Goal: Information Seeking & Learning: Learn about a topic

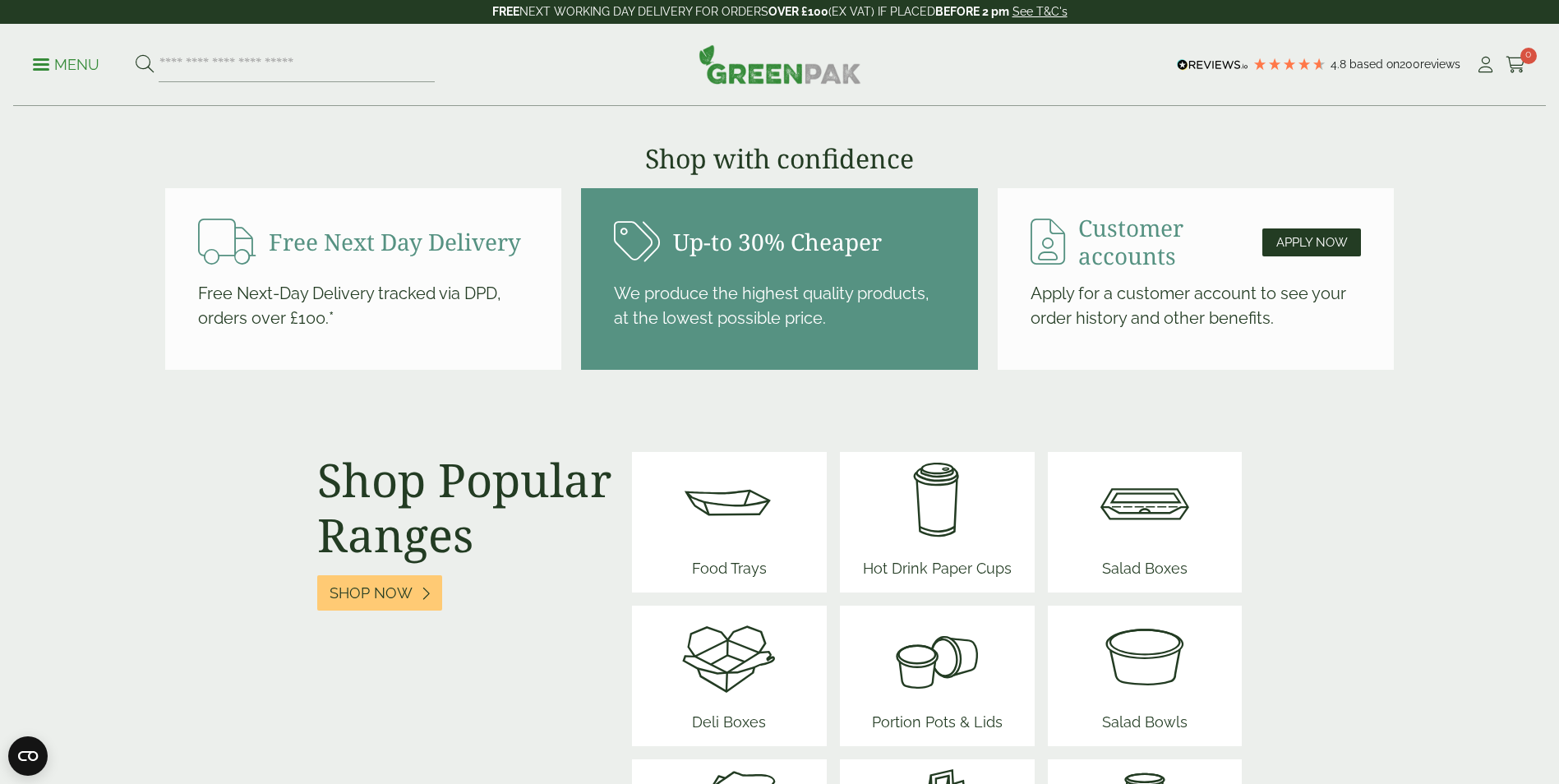
scroll to position [1971, 0]
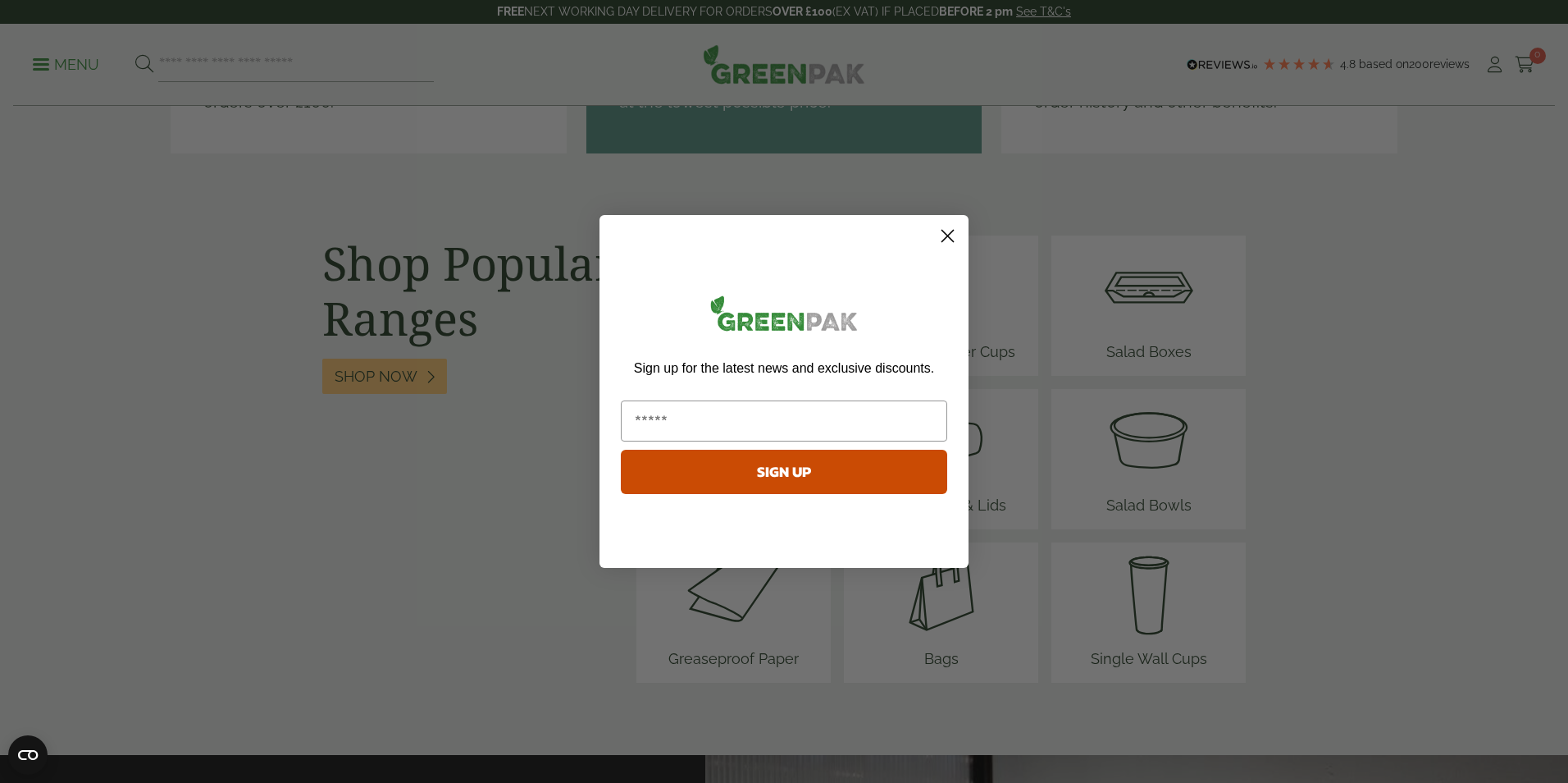
click at [958, 239] on circle "Close dialog" at bounding box center [947, 235] width 27 height 27
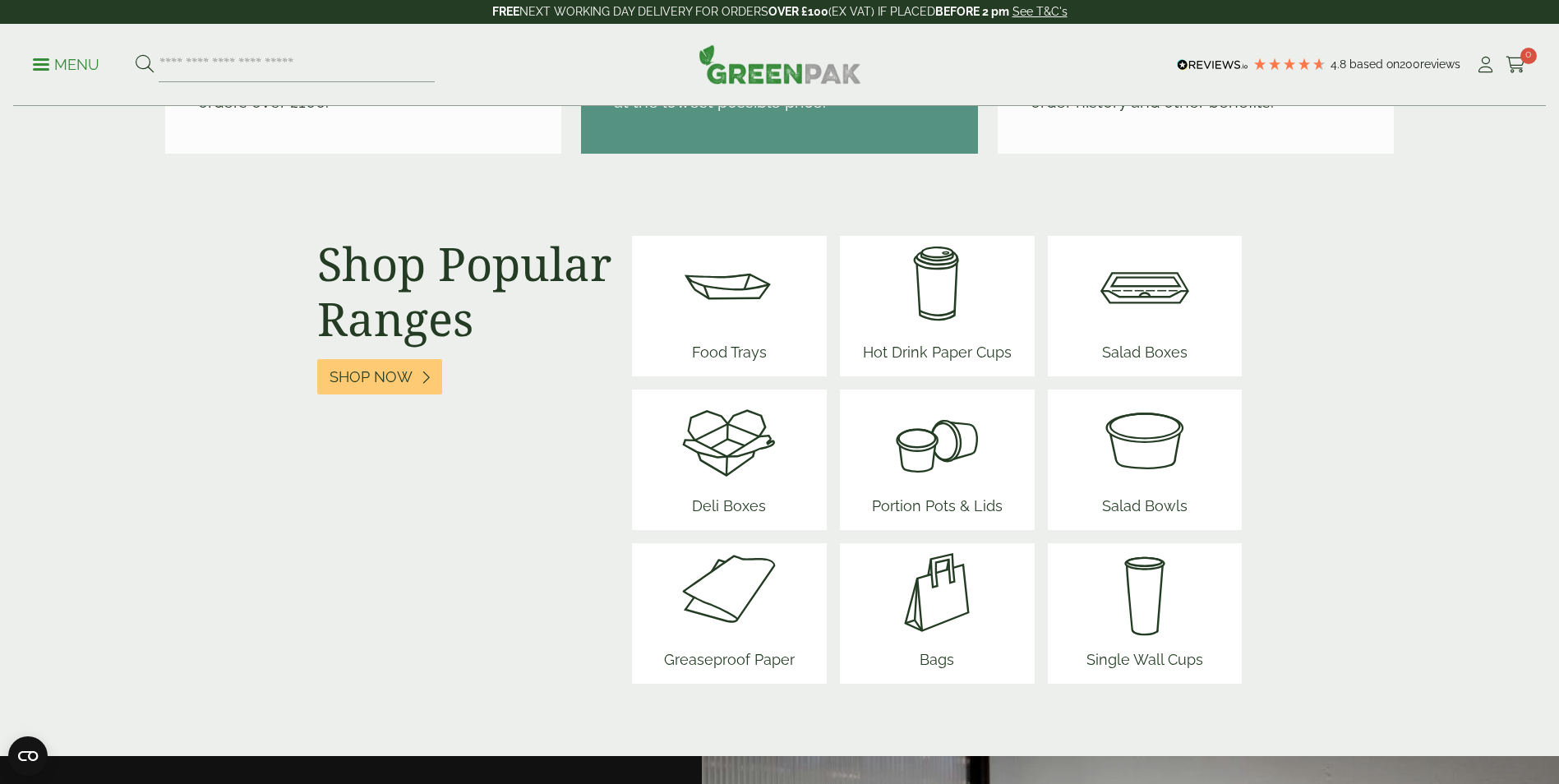
click at [957, 603] on img at bounding box center [936, 592] width 99 height 99
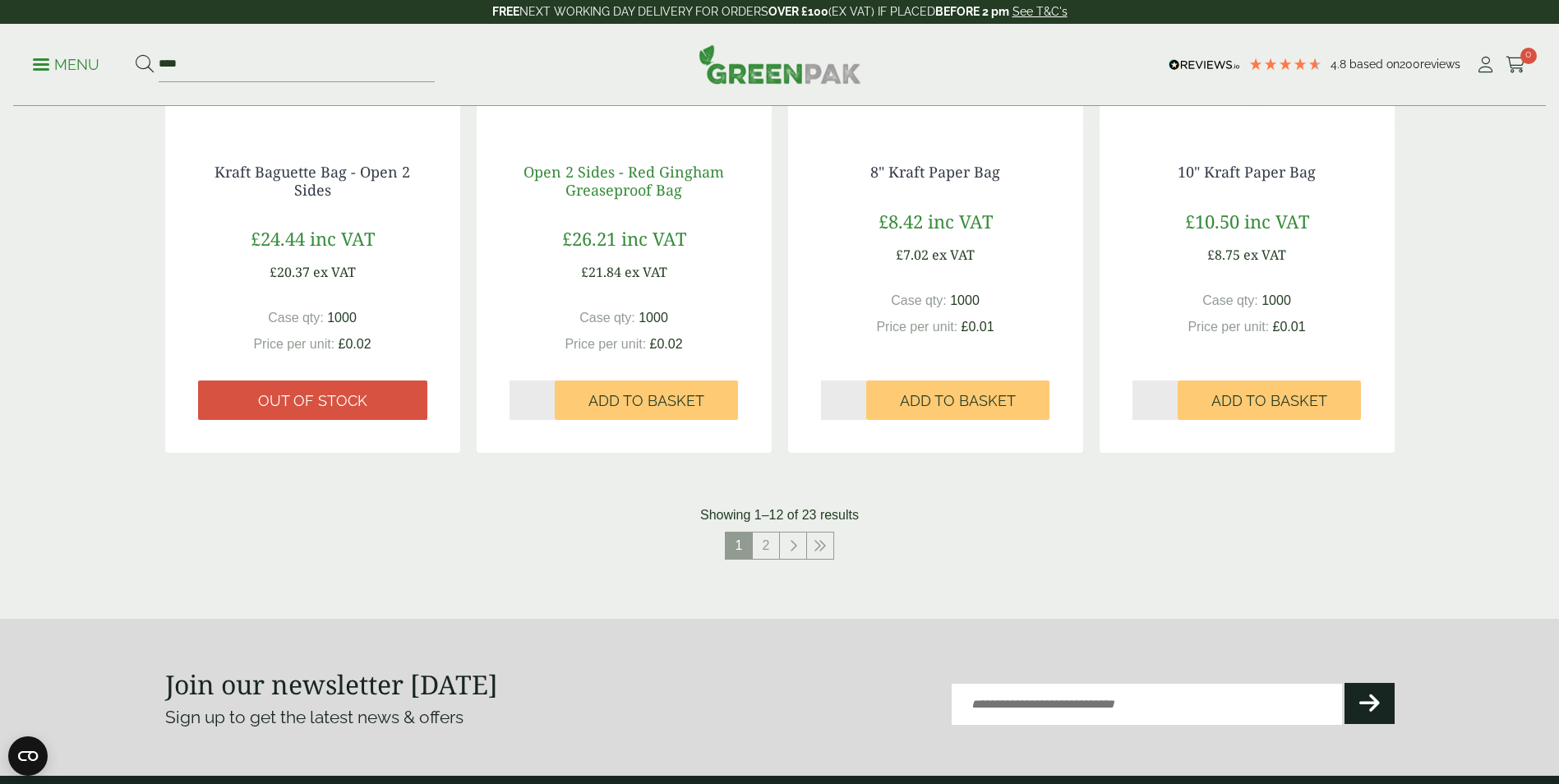
scroll to position [1560, 0]
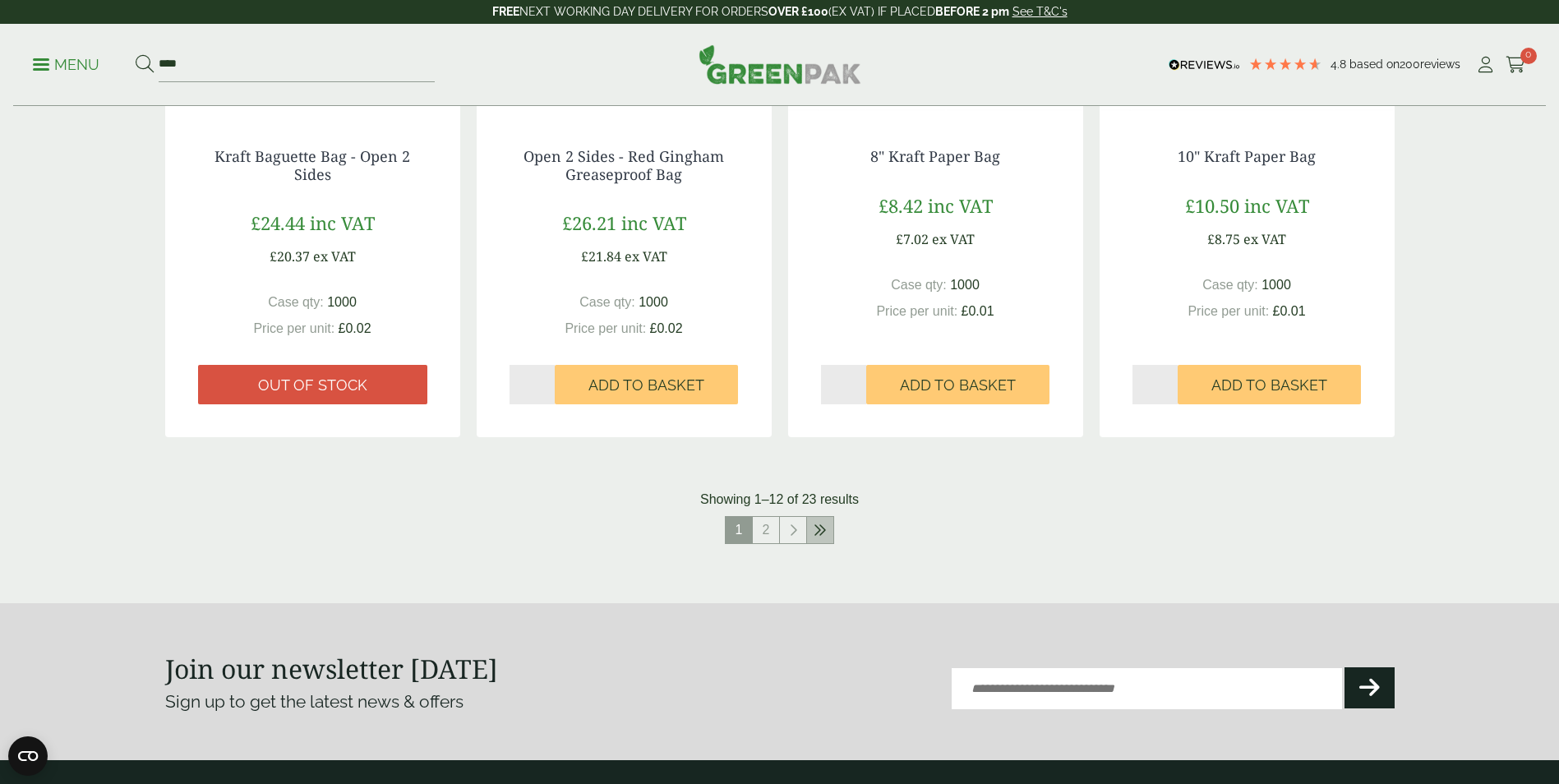
click at [817, 521] on link at bounding box center [820, 530] width 26 height 26
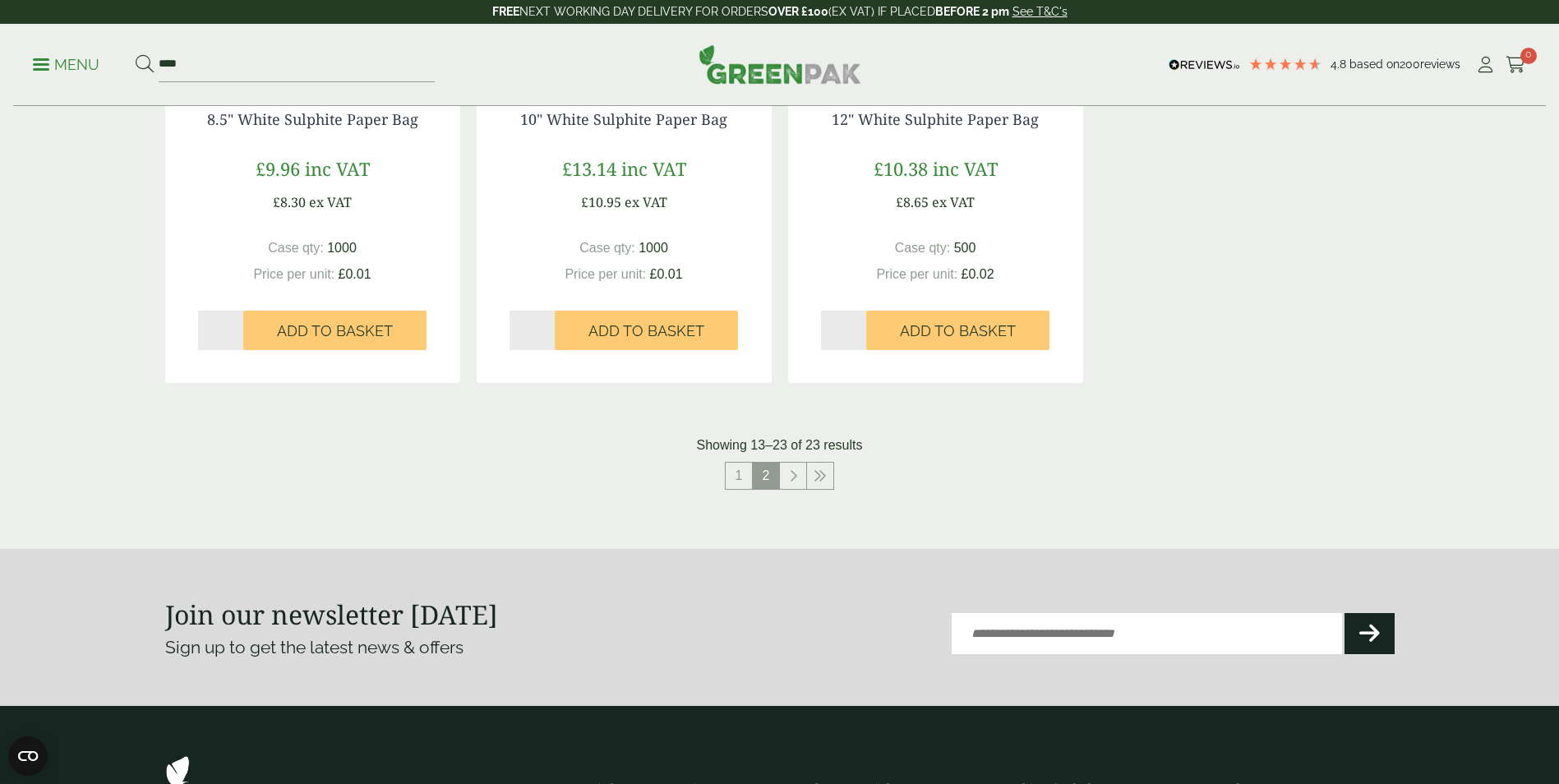
scroll to position [1642, 0]
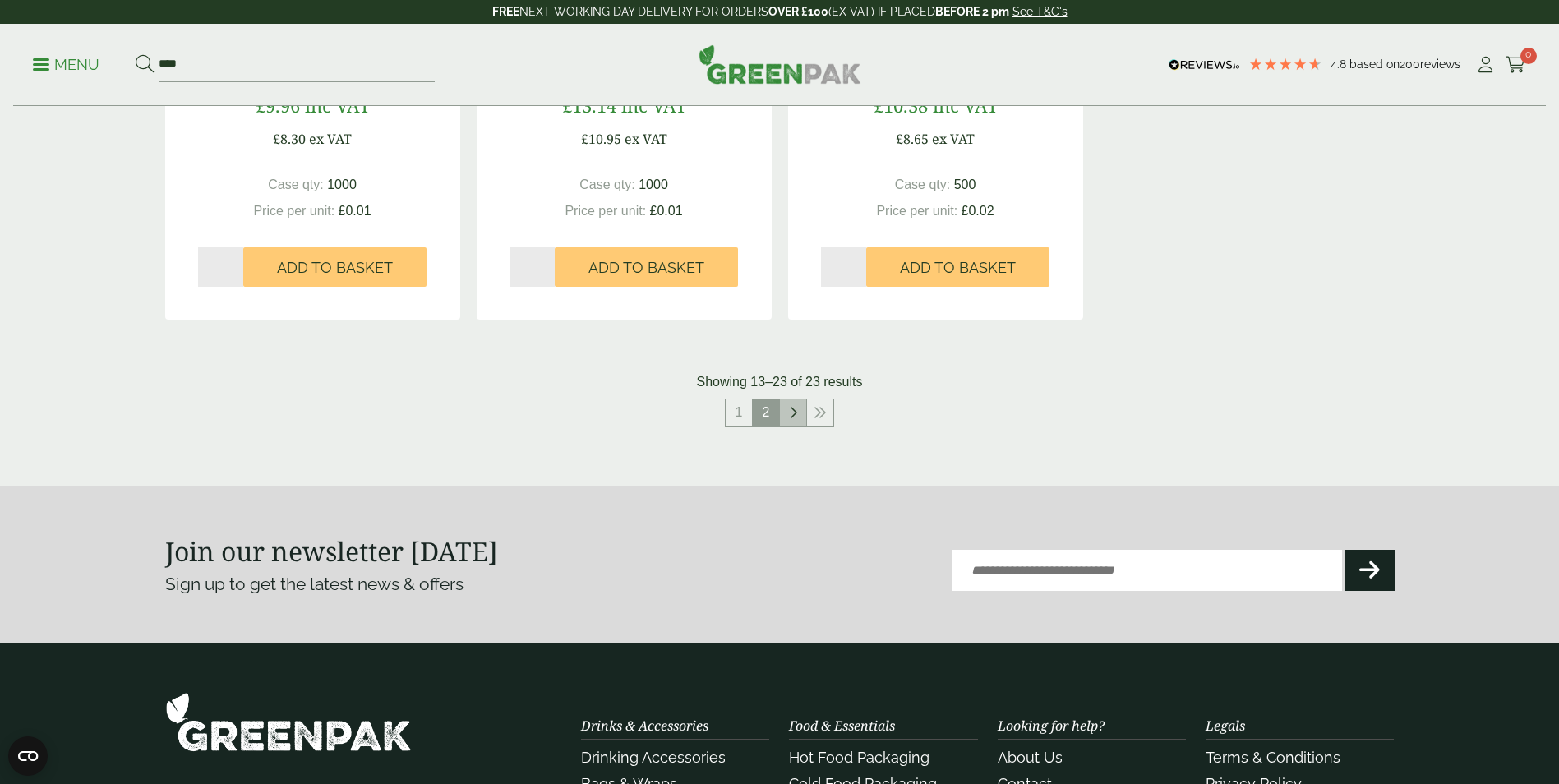
click at [804, 419] on link at bounding box center [793, 413] width 26 height 26
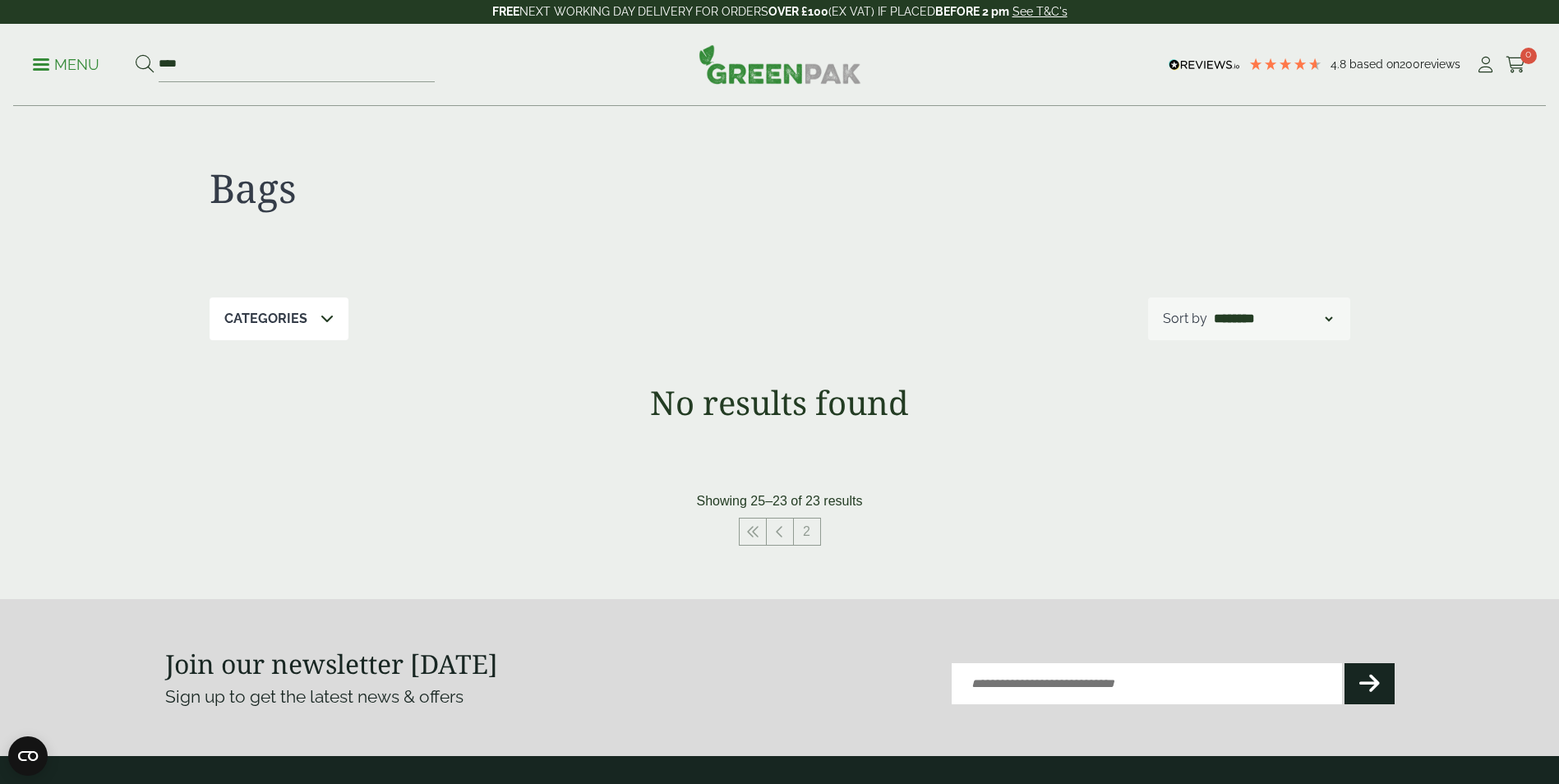
click at [298, 311] on p "Categories" at bounding box center [266, 318] width 83 height 20
click at [301, 314] on p "Categories" at bounding box center [266, 318] width 83 height 20
click at [66, 73] on p "Menu" at bounding box center [66, 64] width 67 height 20
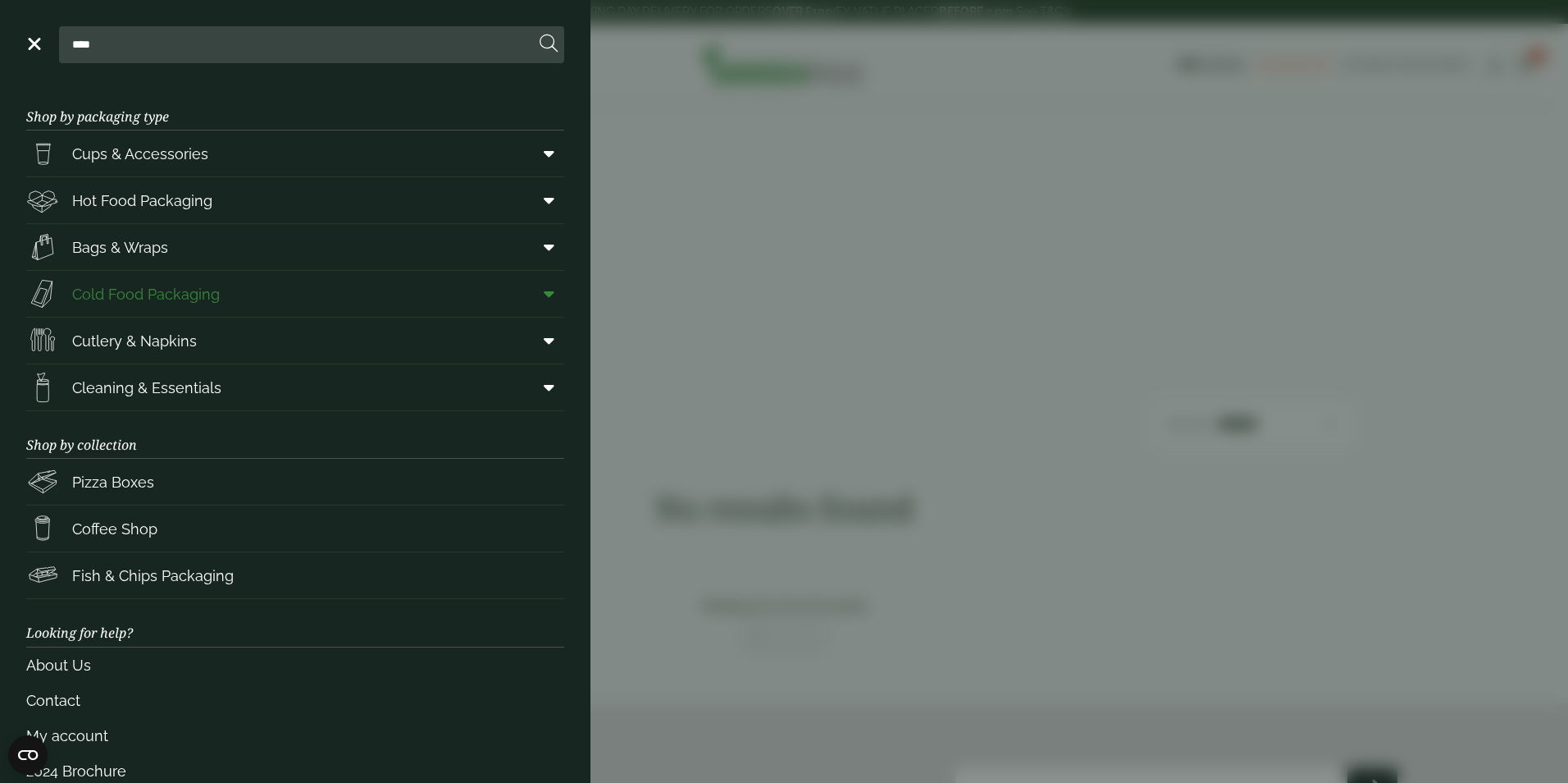
click at [225, 295] on link "Cold Food Packaging" at bounding box center [295, 294] width 538 height 46
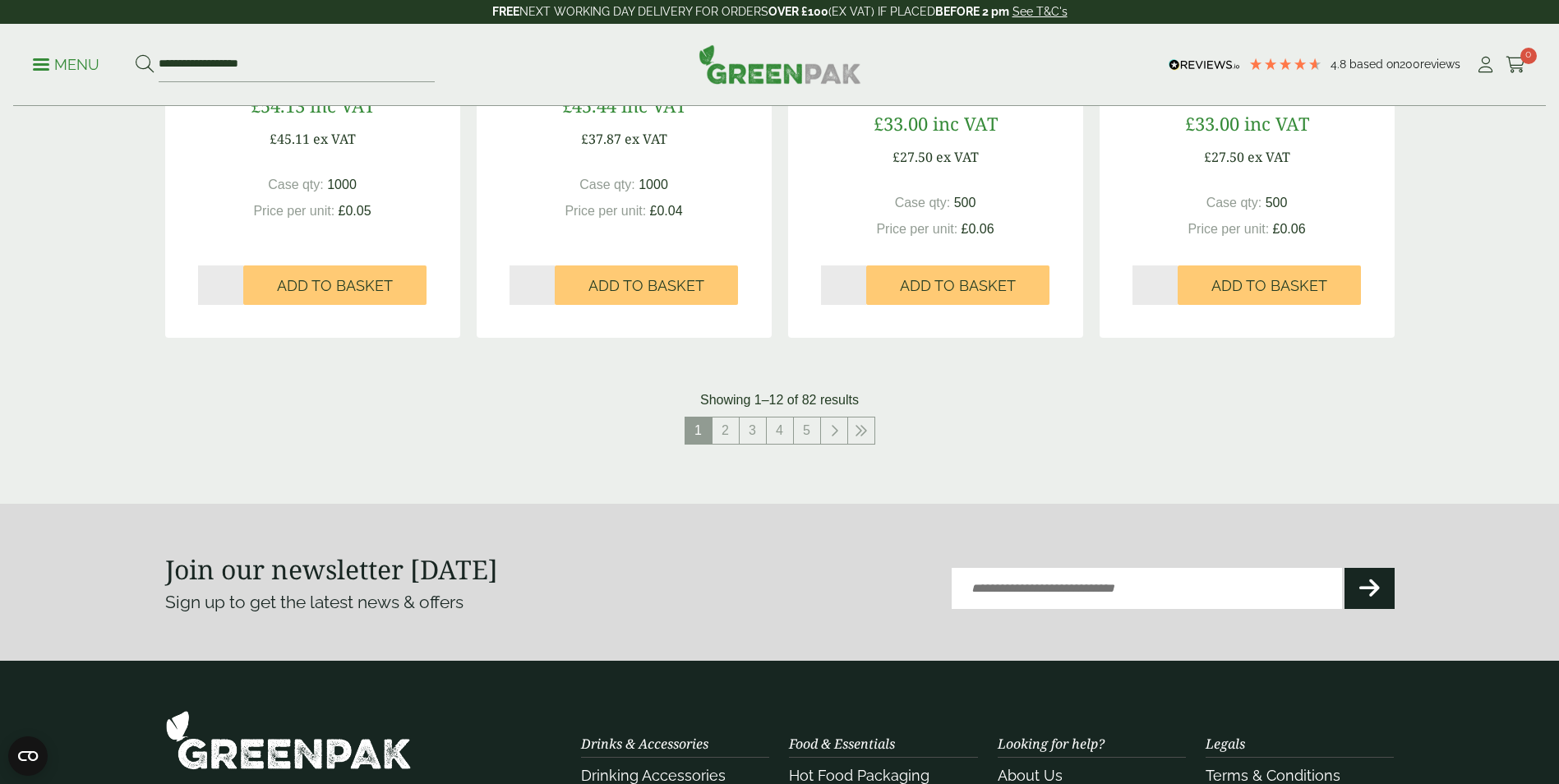
scroll to position [1725, 0]
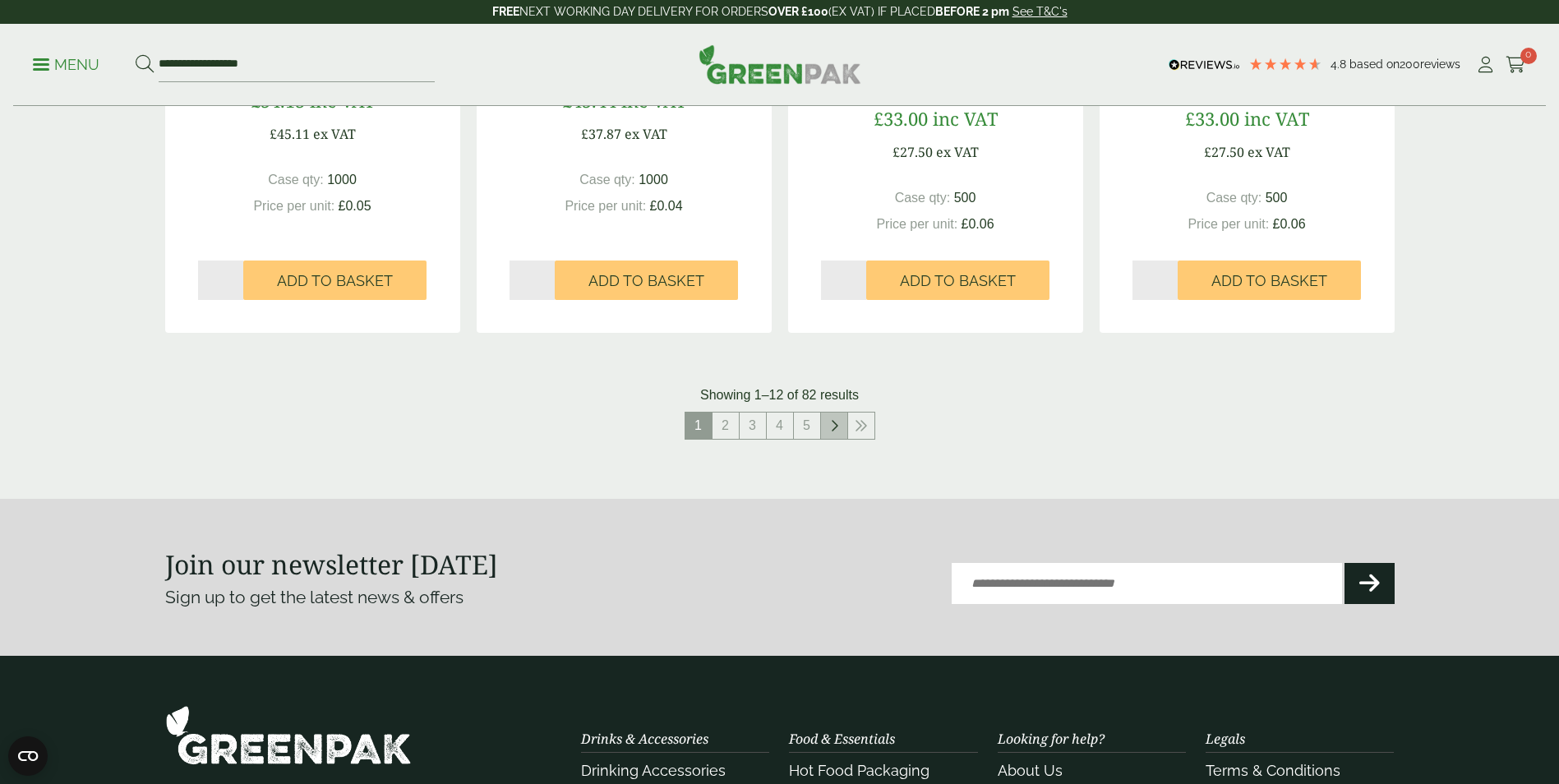
click at [823, 422] on link at bounding box center [834, 426] width 26 height 26
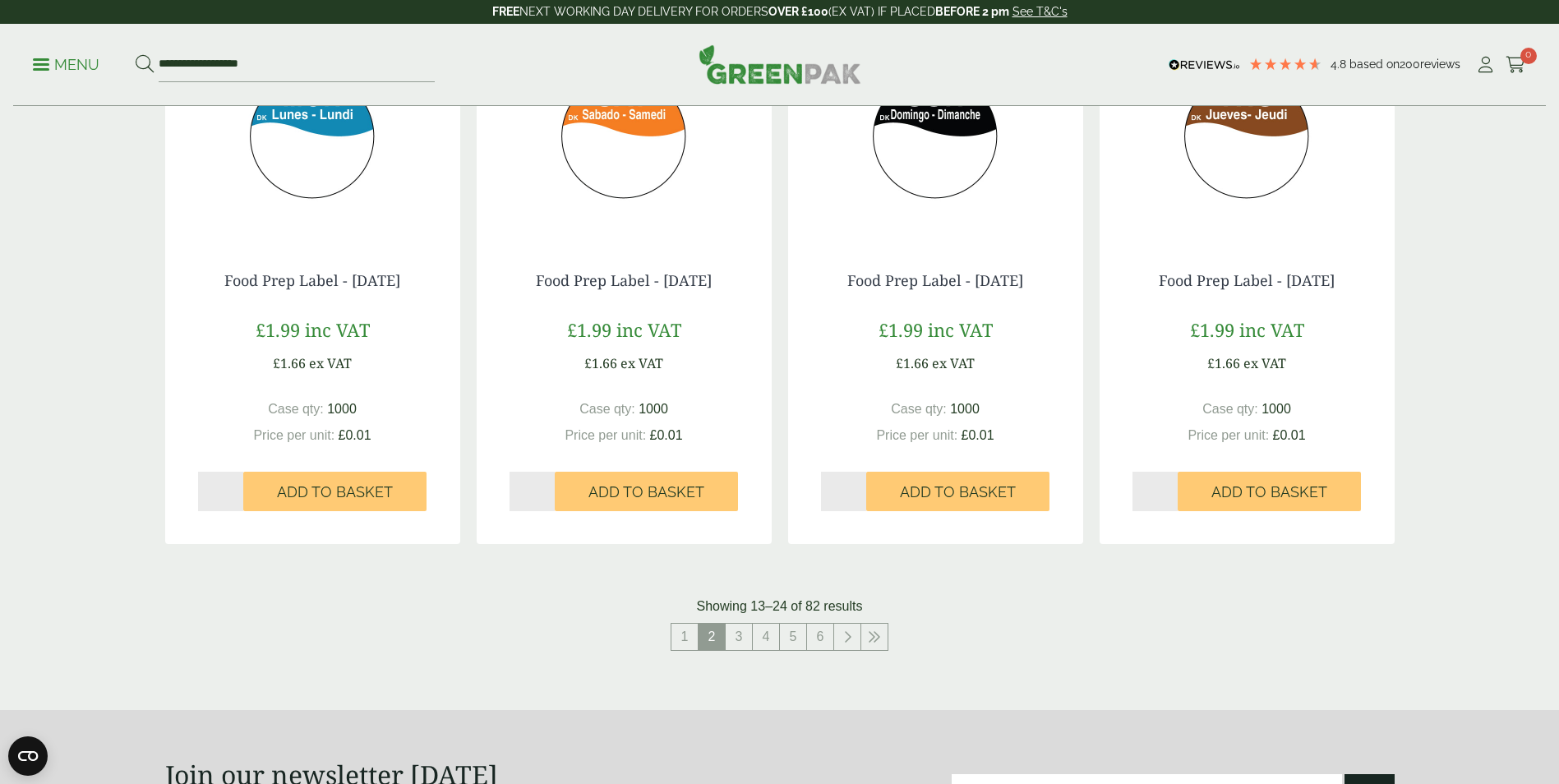
scroll to position [1560, 0]
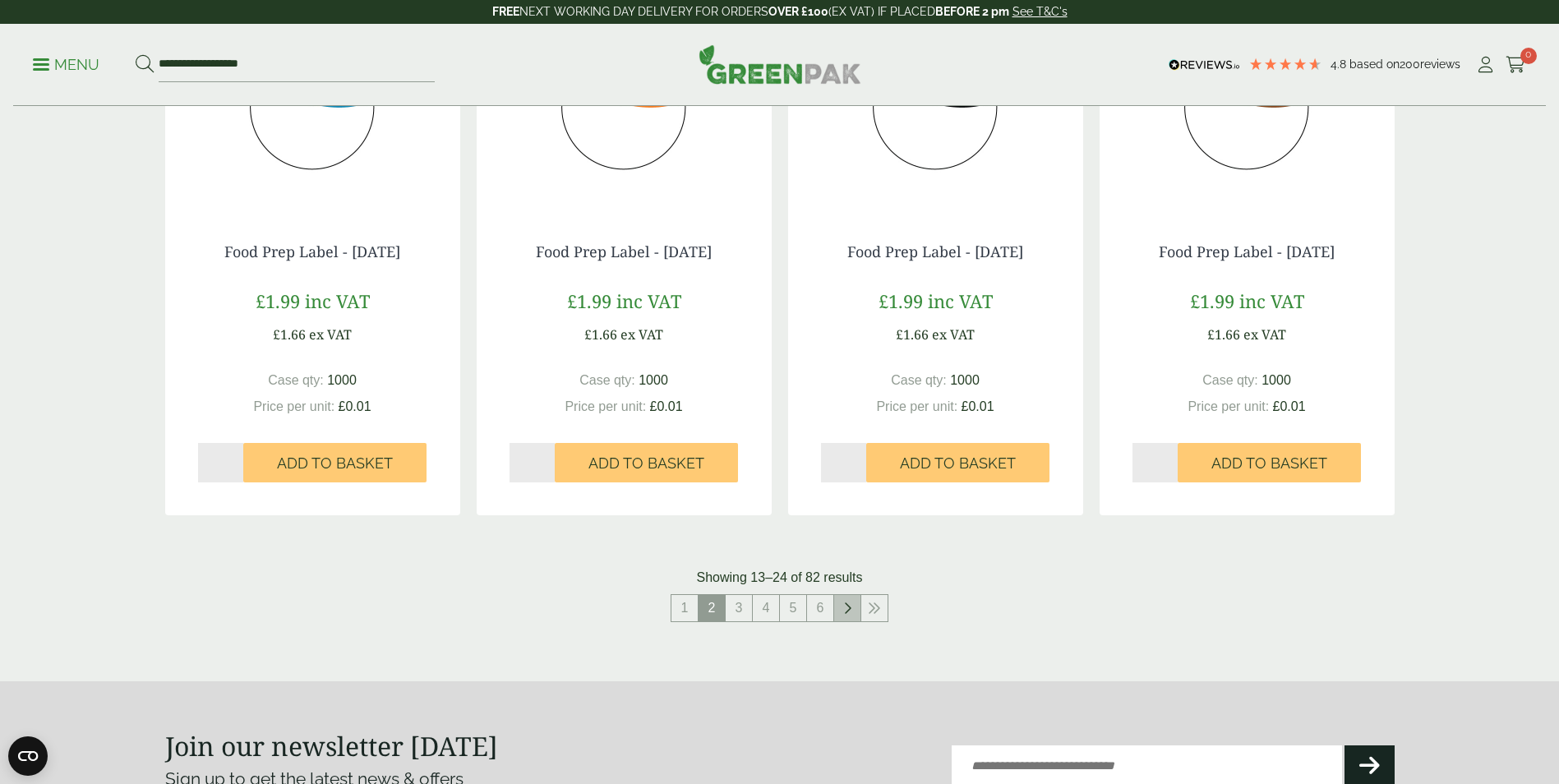
click at [842, 605] on link at bounding box center [847, 608] width 26 height 26
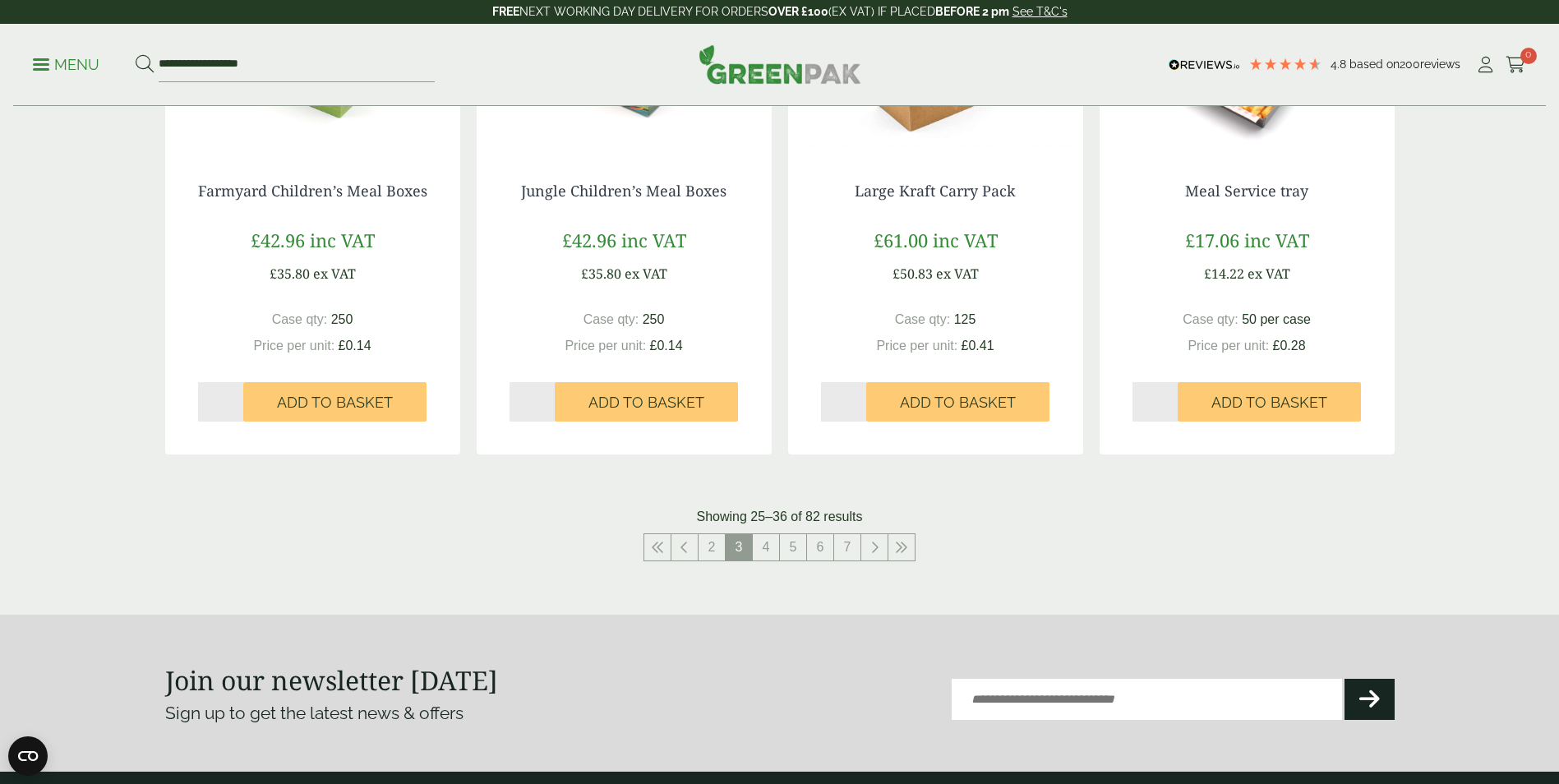
scroll to position [1807, 0]
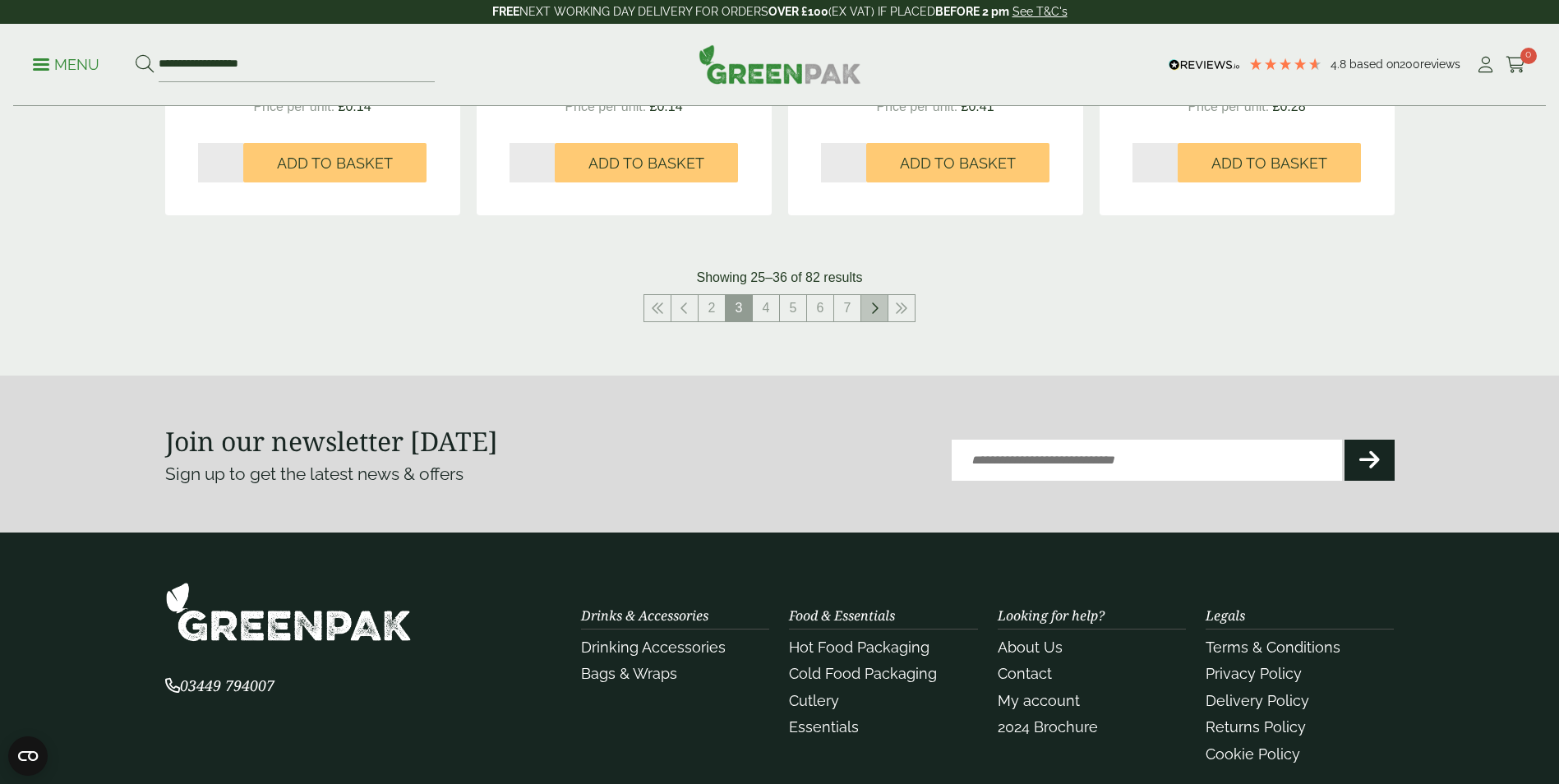
click at [875, 298] on link at bounding box center [875, 308] width 26 height 26
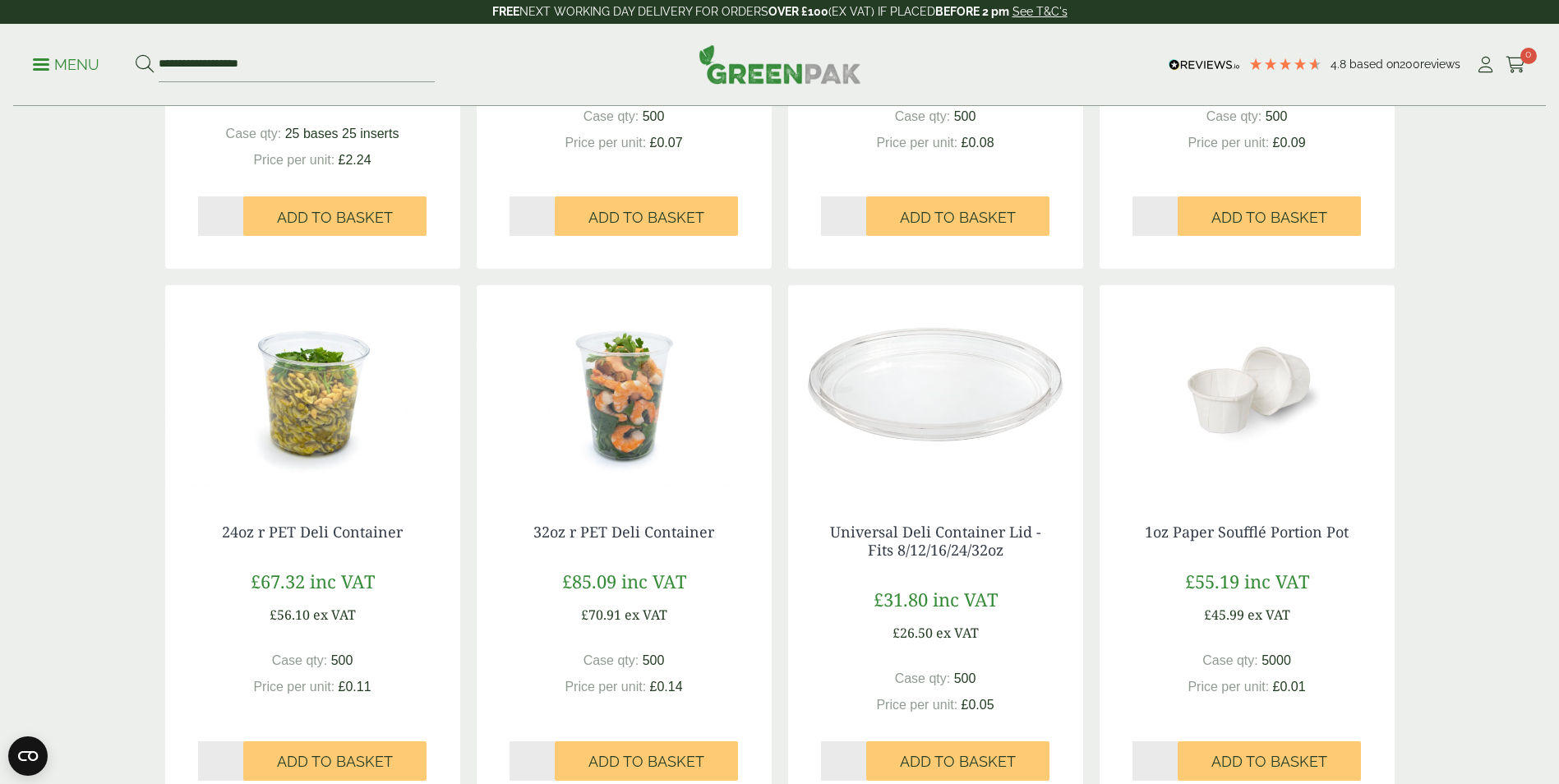
scroll to position [1642, 0]
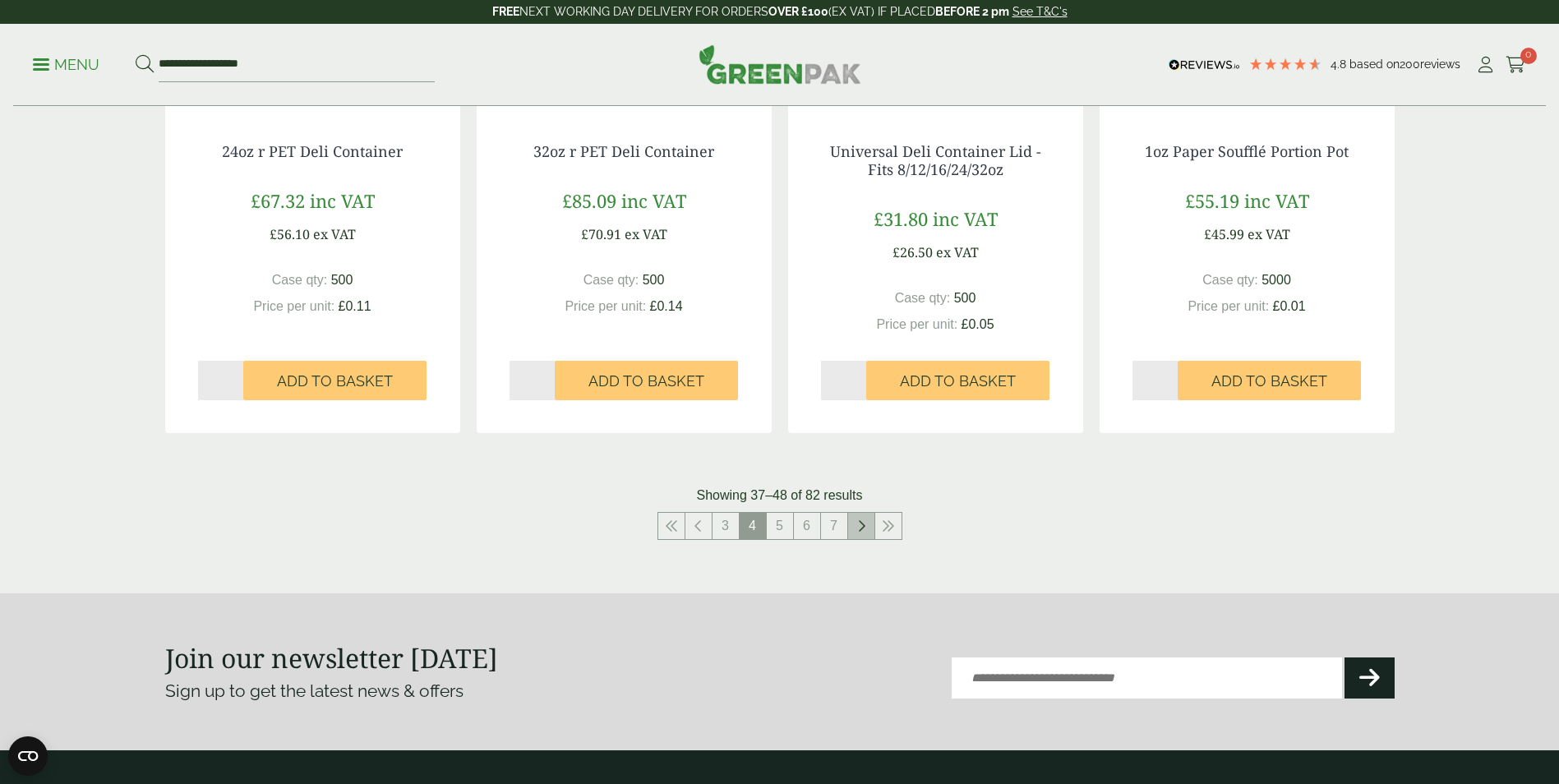
click at [855, 516] on link at bounding box center [862, 526] width 26 height 26
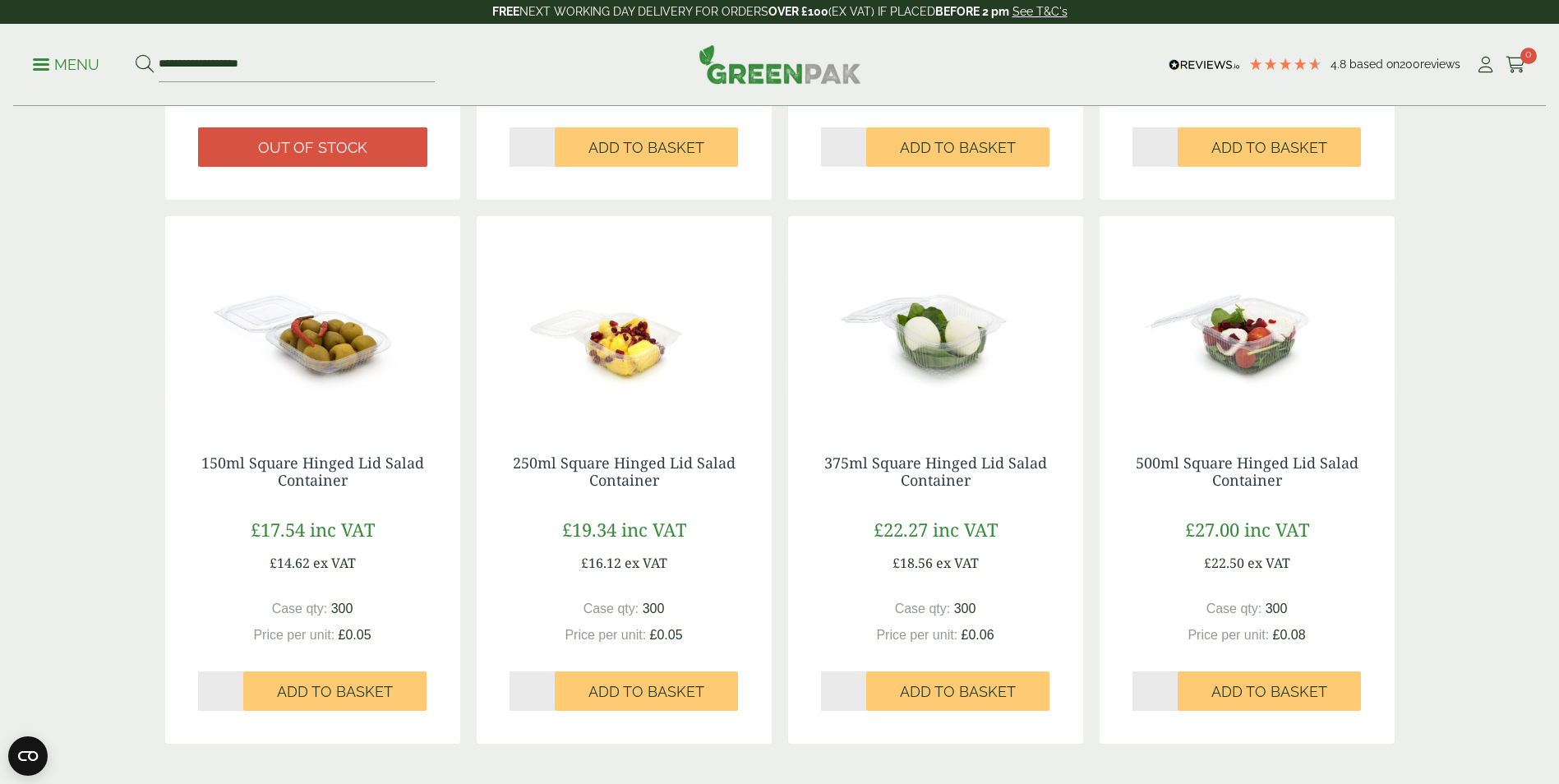
scroll to position [1971, 0]
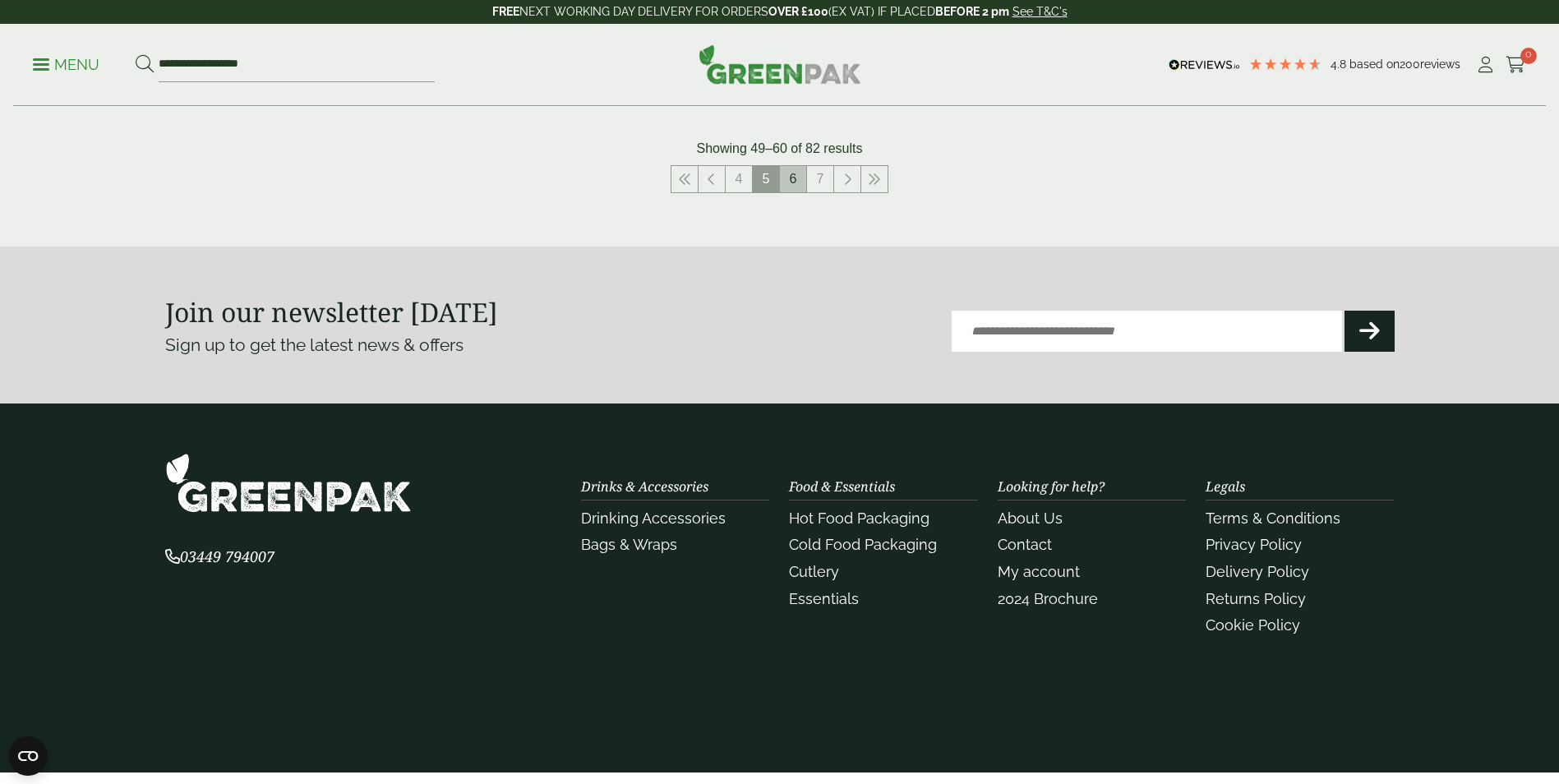
click at [795, 179] on link "6" at bounding box center [793, 179] width 26 height 26
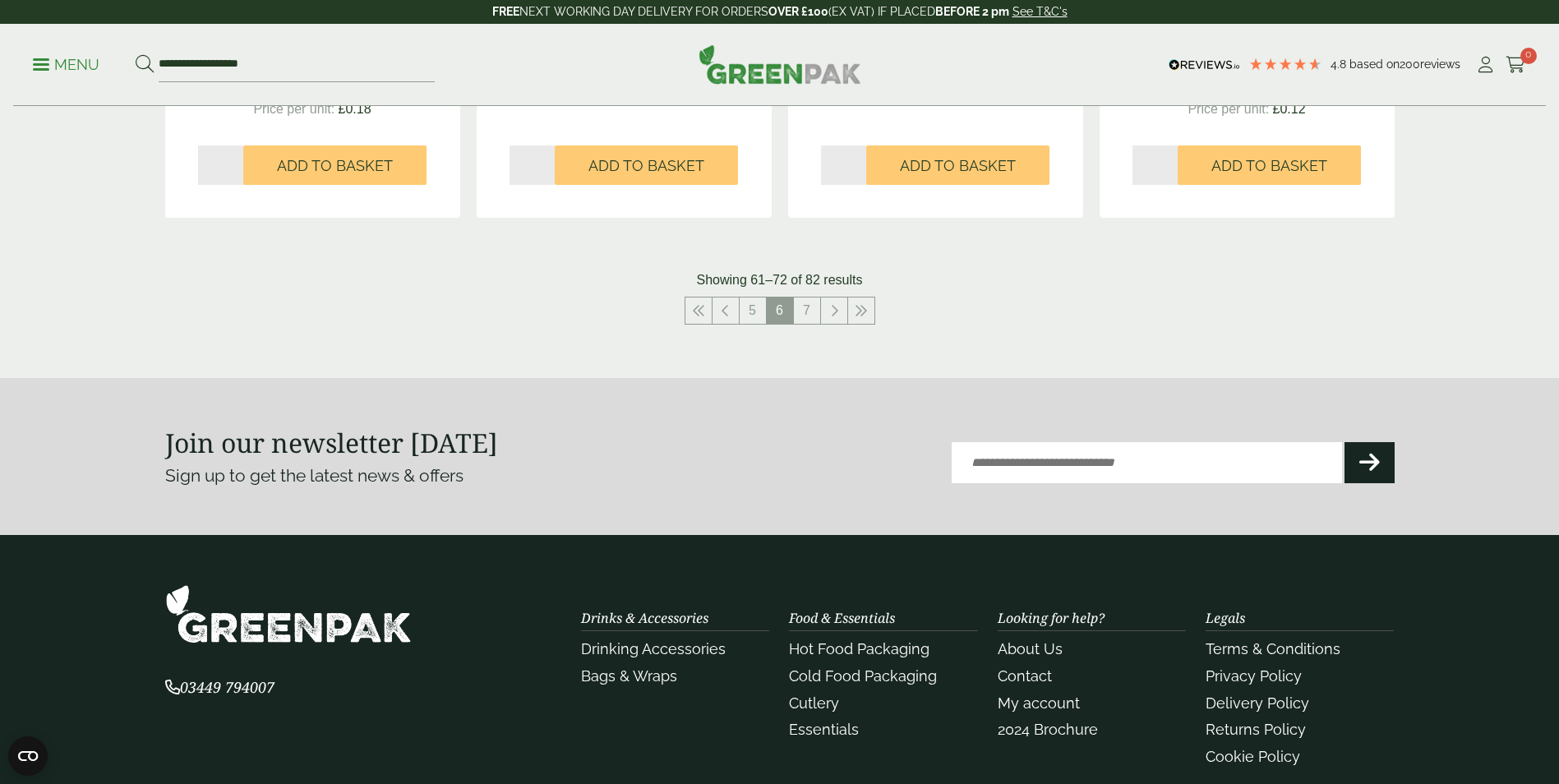
scroll to position [1889, 0]
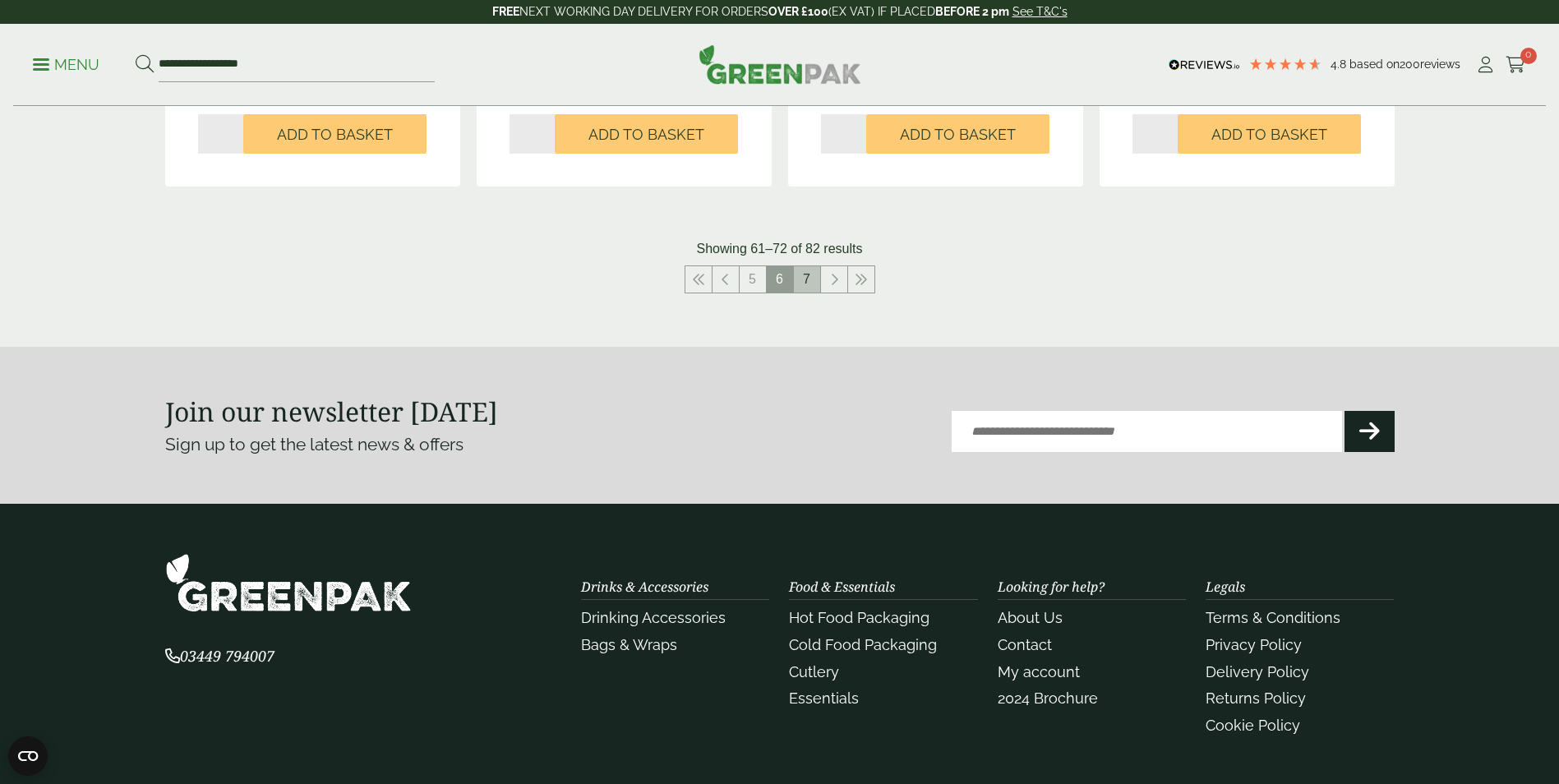
click at [808, 284] on link "7" at bounding box center [807, 279] width 26 height 26
